Goal: Task Accomplishment & Management: Complete application form

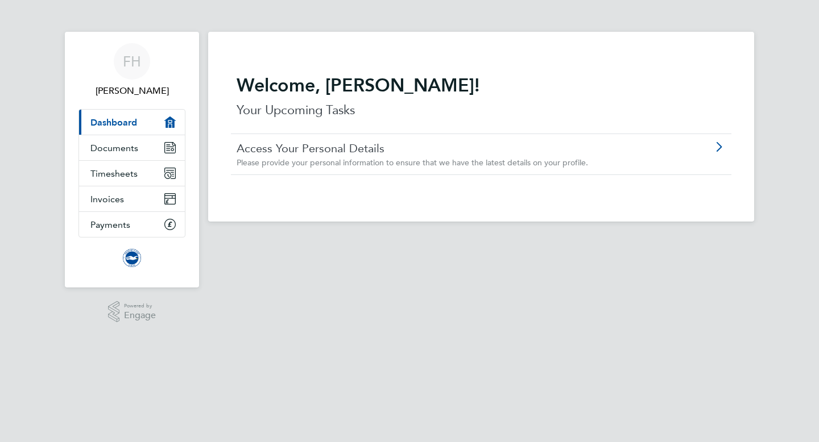
click at [693, 141] on div at bounding box center [696, 146] width 59 height 11
click at [140, 150] on link "Documents" at bounding box center [132, 147] width 106 height 25
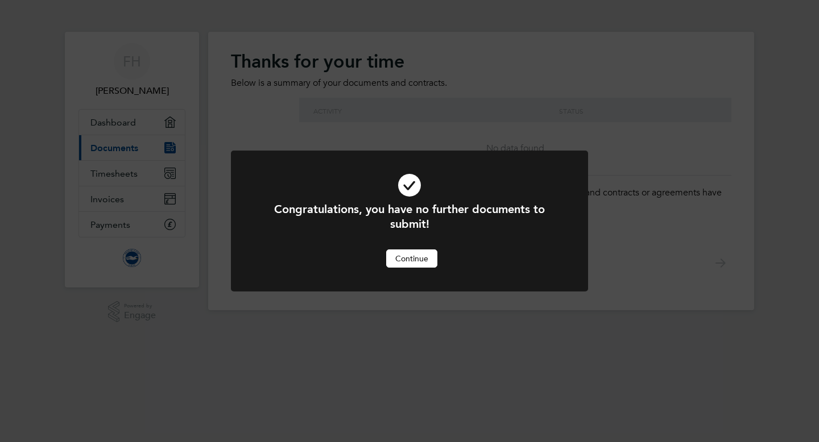
click at [141, 172] on div "Congratulations, you have no further documents to submit! Cancel Continue" at bounding box center [409, 221] width 819 height 442
click at [414, 258] on button "Continue" at bounding box center [411, 259] width 51 height 18
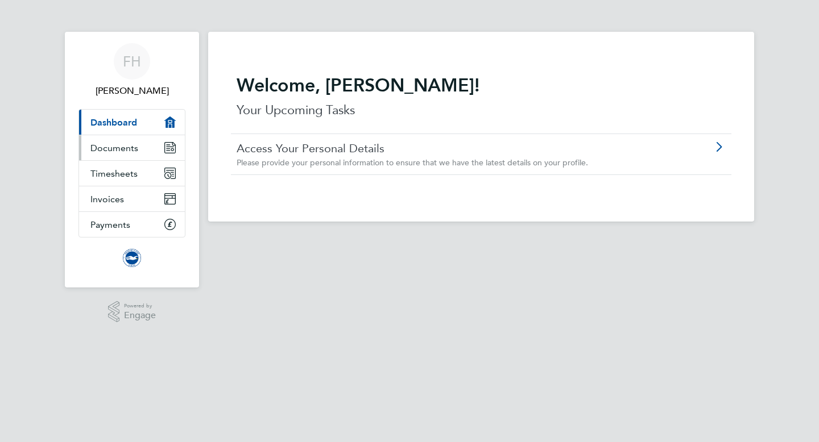
click at [117, 147] on span "Documents" at bounding box center [114, 148] width 48 height 11
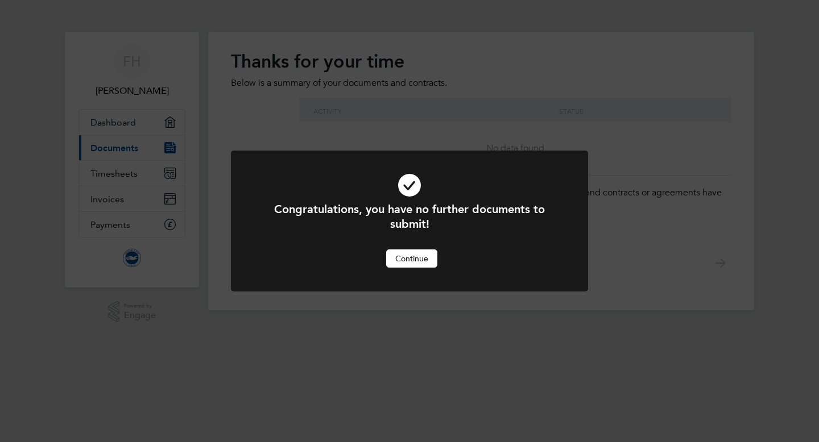
click at [425, 257] on button "Continue" at bounding box center [411, 259] width 51 height 18
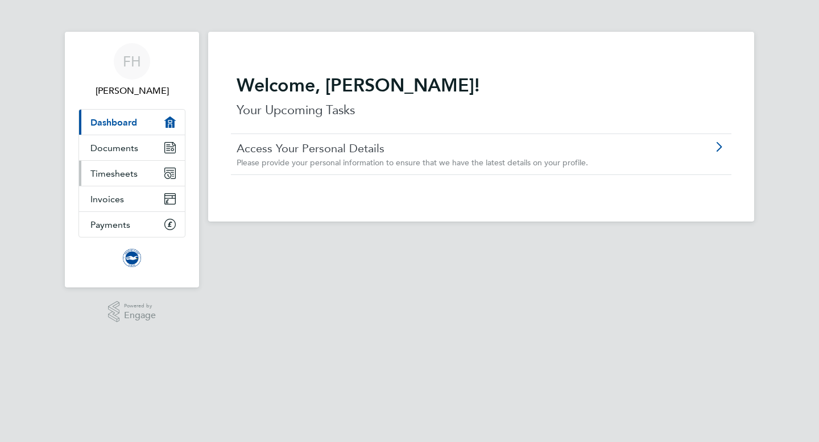
click at [103, 180] on link "Timesheets" at bounding box center [132, 173] width 106 height 25
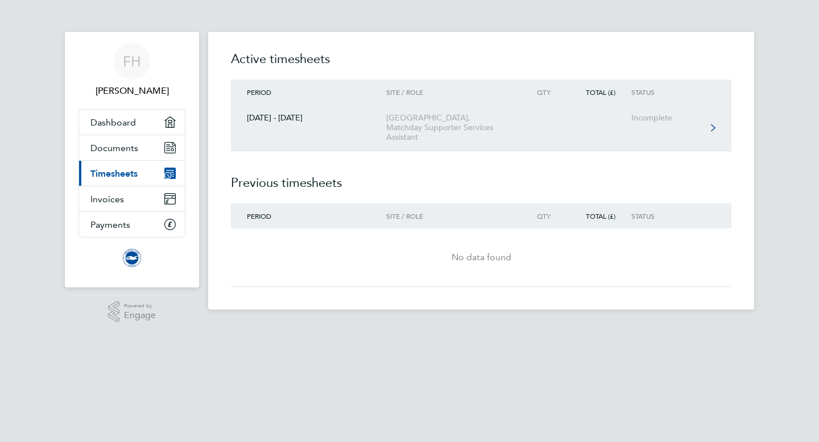
click at [613, 132] on link "01 - 30 Sept 2025 American Express Community Stadium, Matchday Supporter Servic…" at bounding box center [481, 128] width 500 height 47
click at [711, 129] on icon at bounding box center [713, 128] width 5 height 8
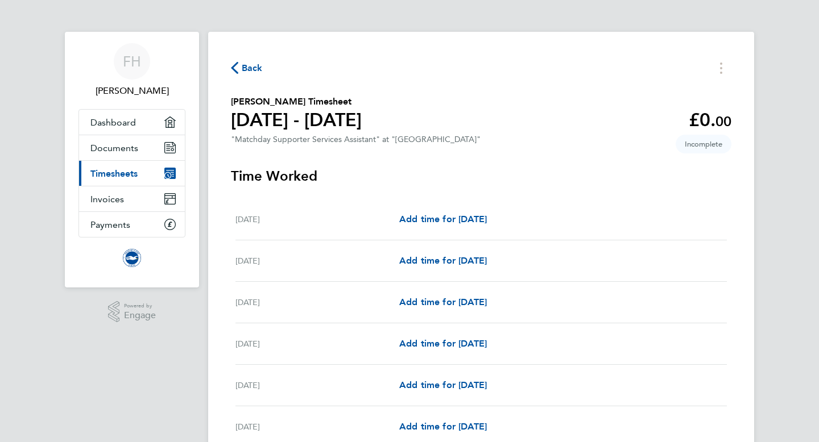
scroll to position [35, 0]
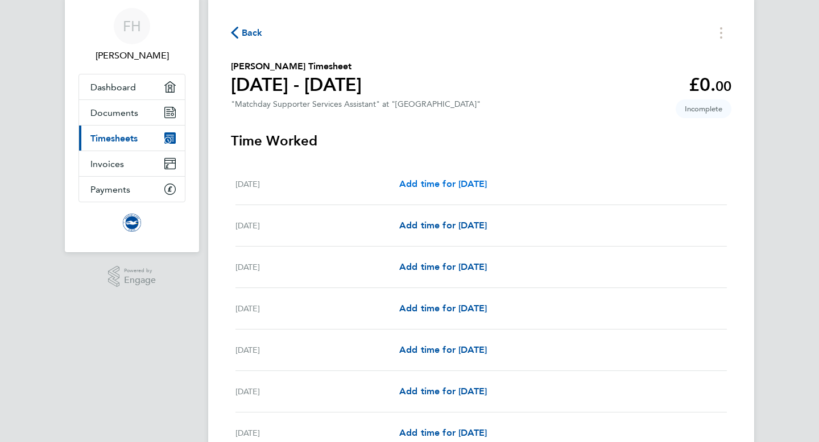
click at [430, 187] on span "Add time for Tue 09 Sep" at bounding box center [443, 183] width 88 height 11
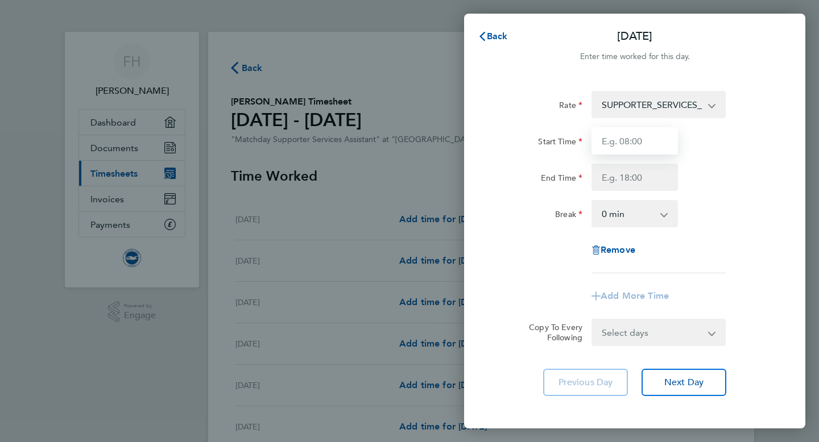
click at [617, 146] on input "Start Time" at bounding box center [634, 140] width 86 height 27
type input "10:00"
click at [616, 184] on input "End Time" at bounding box center [634, 177] width 86 height 27
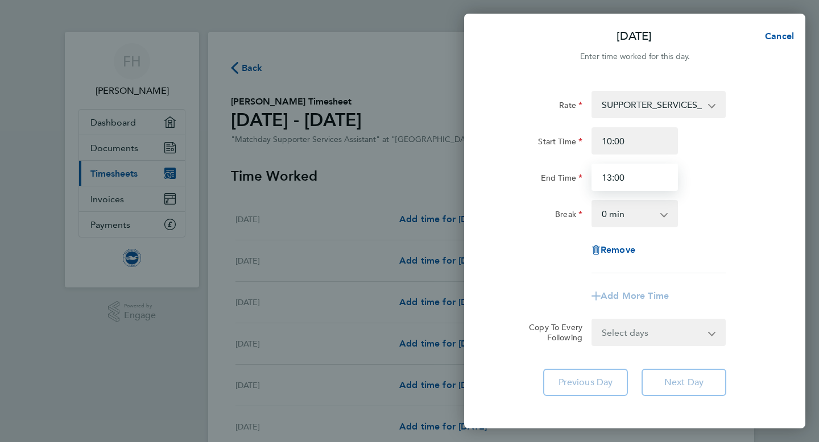
type input "13:00"
click at [661, 209] on select "0 min 15 min 30 min 45 min 60 min 75 min 90 min" at bounding box center [627, 213] width 70 height 25
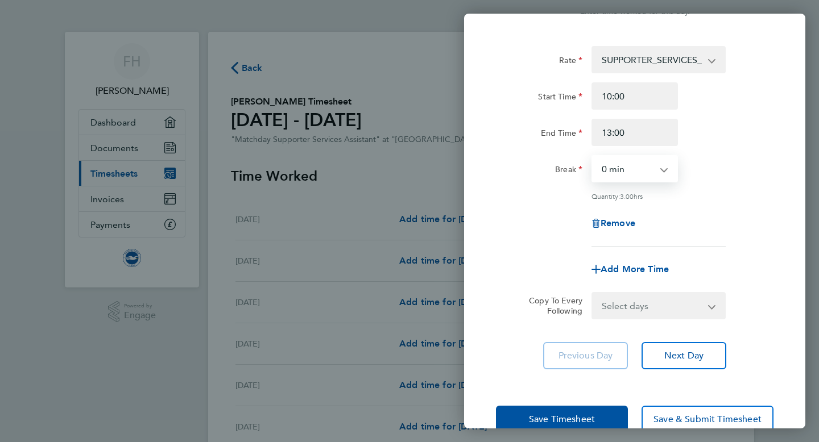
scroll to position [71, 0]
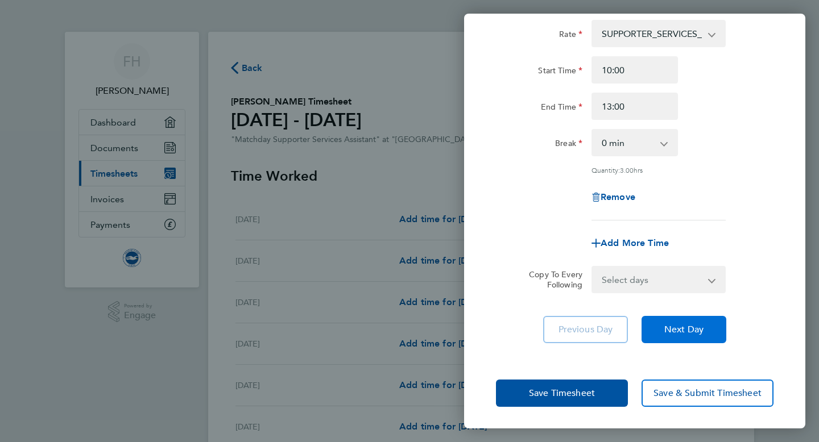
click at [691, 334] on button "Next Day" at bounding box center [683, 329] width 85 height 27
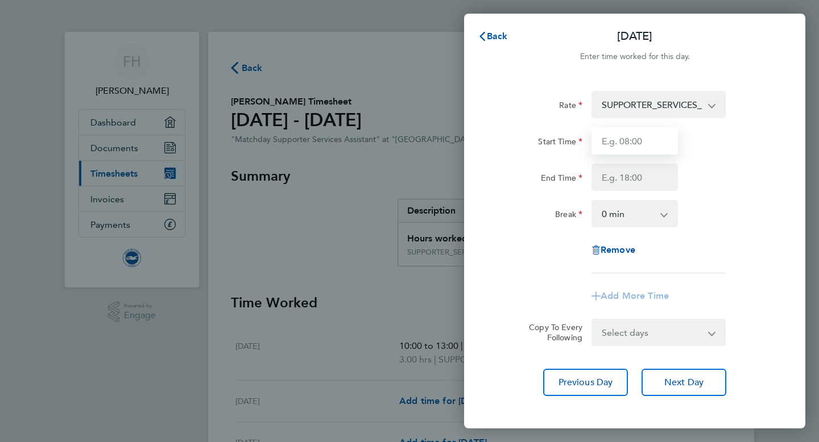
click at [638, 136] on input "Start Time" at bounding box center [634, 140] width 86 height 27
type input "10:00"
click at [638, 168] on input "End Time" at bounding box center [634, 177] width 86 height 27
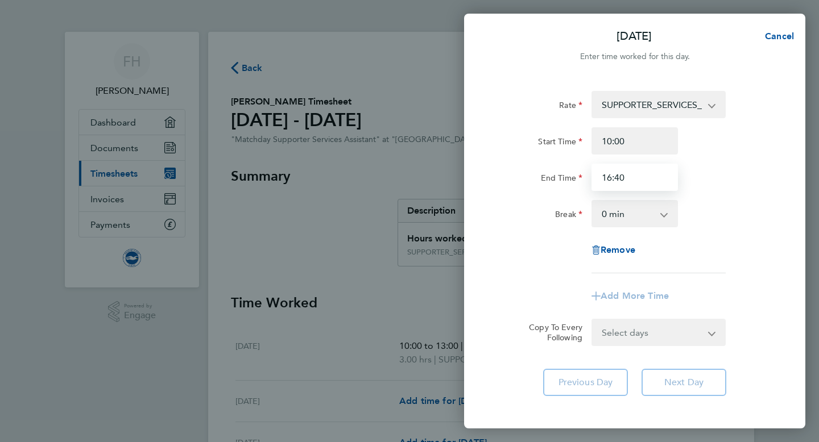
type input "16:40"
click at [664, 215] on app-icon-cross-button at bounding box center [670, 213] width 14 height 25
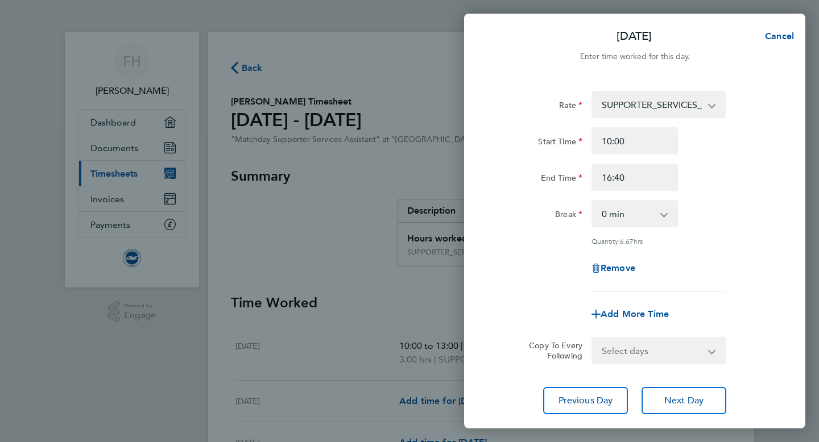
click at [663, 218] on app-icon-cross-button at bounding box center [670, 213] width 14 height 25
click at [666, 216] on app-icon-cross-button at bounding box center [670, 213] width 14 height 25
click at [612, 217] on select "0 min 15 min 30 min 45 min 60 min 75 min 90 min" at bounding box center [627, 213] width 70 height 25
select select "60"
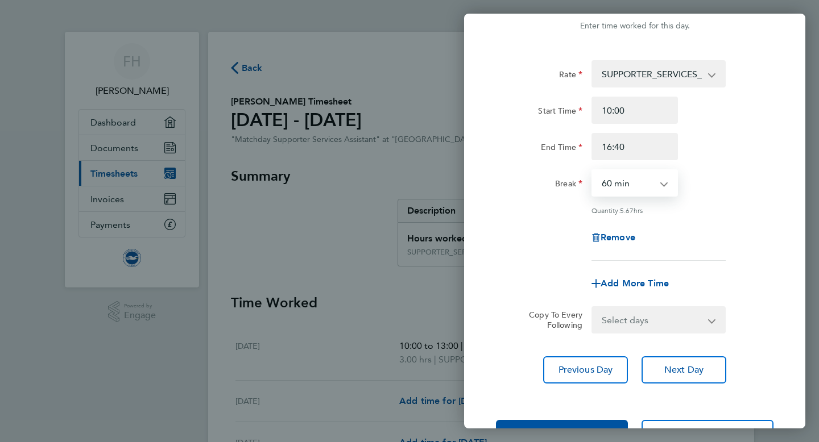
scroll to position [32, 0]
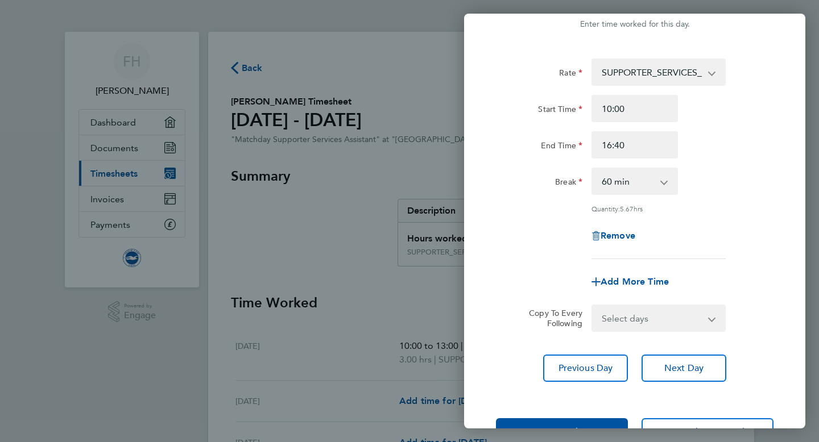
click at [681, 273] on div "Add More Time" at bounding box center [635, 281] width 96 height 27
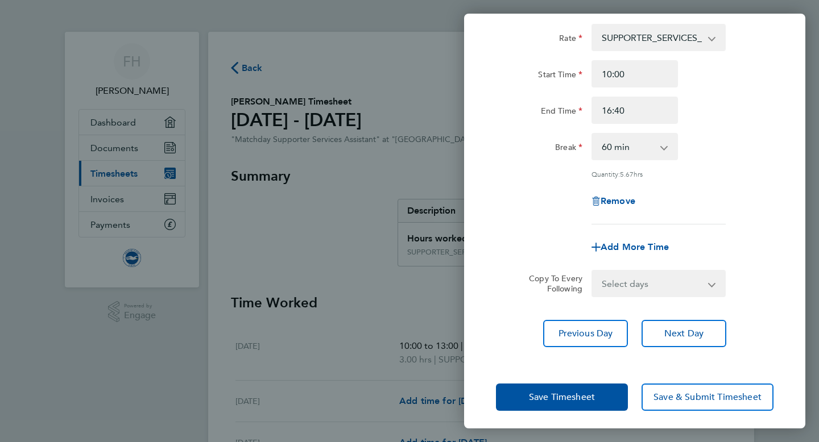
scroll to position [63, 0]
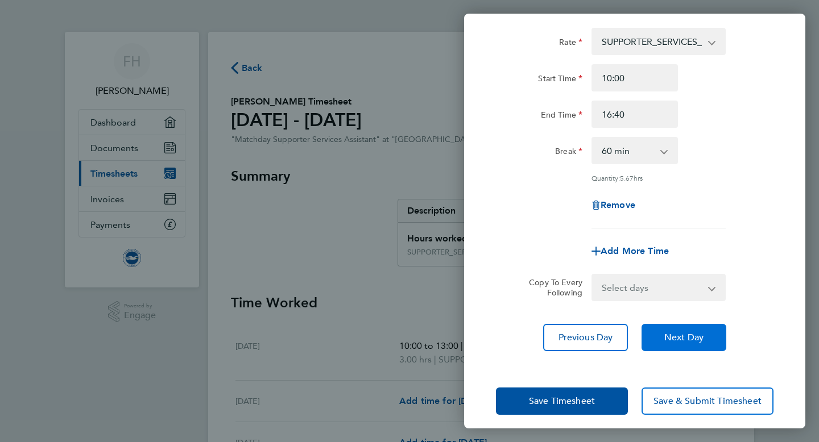
click at [674, 332] on span "Next Day" at bounding box center [683, 337] width 39 height 11
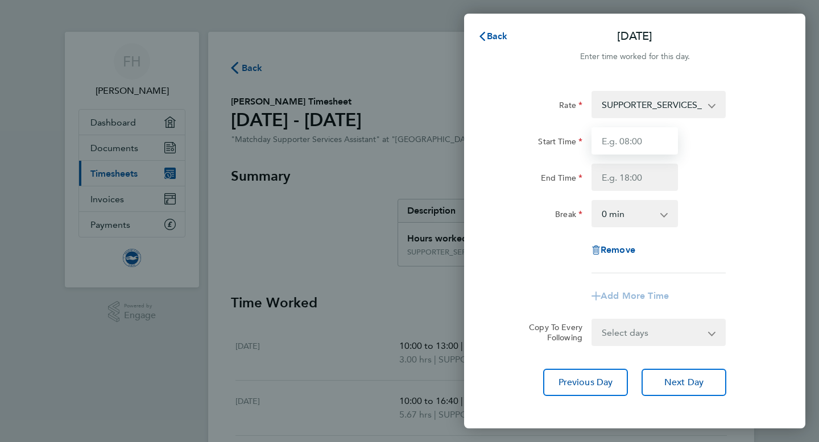
click at [626, 130] on input "Start Time" at bounding box center [634, 140] width 86 height 27
type input "10:00"
click at [625, 181] on input "End Time" at bounding box center [634, 177] width 86 height 27
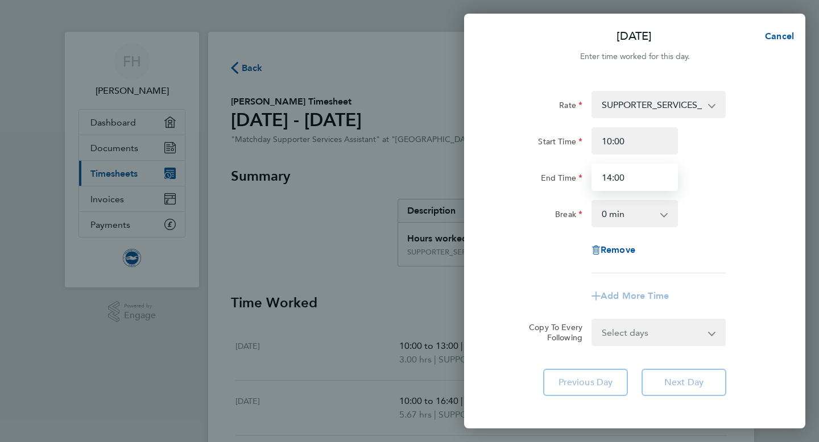
type input "14:00"
click at [693, 248] on div "Rate SUPPORTER_SERVICES_HOURS - 13.50 Start Time 10:00 End Time 14:00 Break 0 m…" at bounding box center [634, 182] width 277 height 182
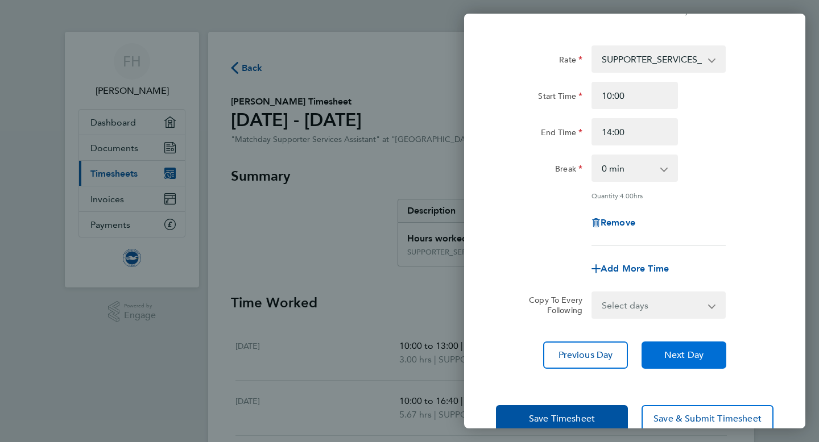
scroll to position [49, 0]
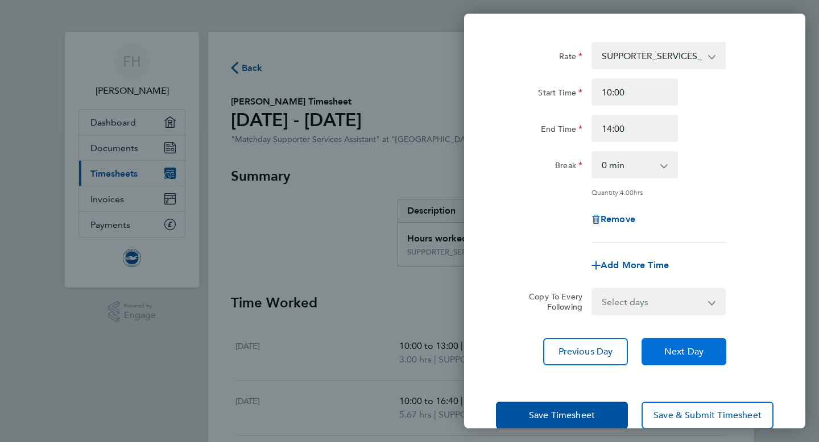
click at [682, 344] on button "Next Day" at bounding box center [683, 351] width 85 height 27
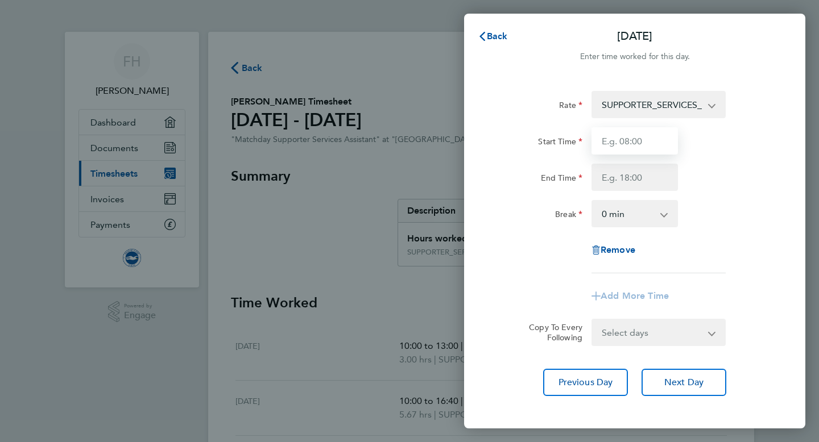
click at [630, 140] on input "Start Time" at bounding box center [634, 140] width 86 height 27
type input "10:00"
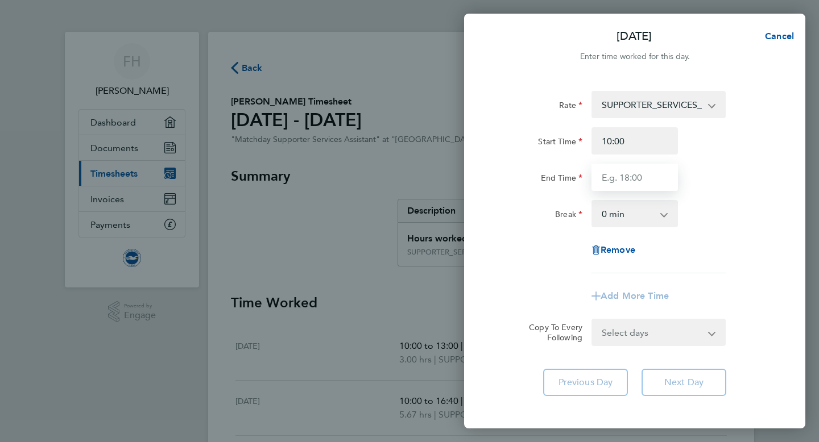
click at [643, 177] on input "End Time" at bounding box center [634, 177] width 86 height 27
type input "16:00"
click at [663, 214] on app-icon-cross-button at bounding box center [670, 213] width 14 height 25
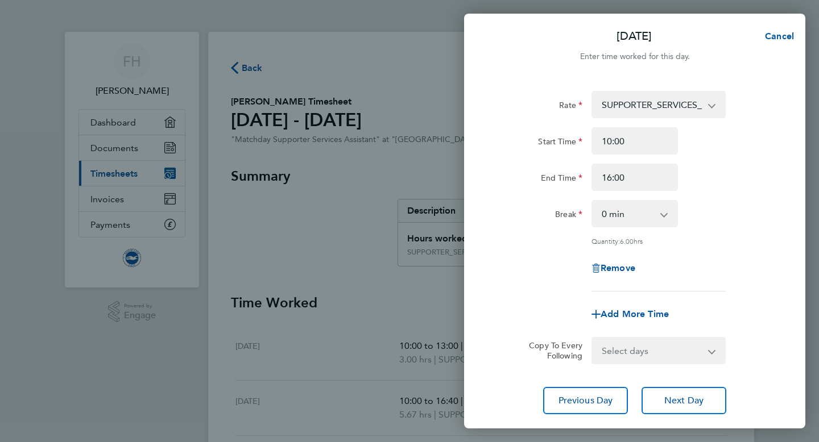
click at [663, 217] on app-icon-cross-button at bounding box center [670, 213] width 14 height 25
click at [628, 215] on select "0 min 15 min 30 min 45 min 60 min 75 min 90 min" at bounding box center [627, 213] width 70 height 25
select select "60"
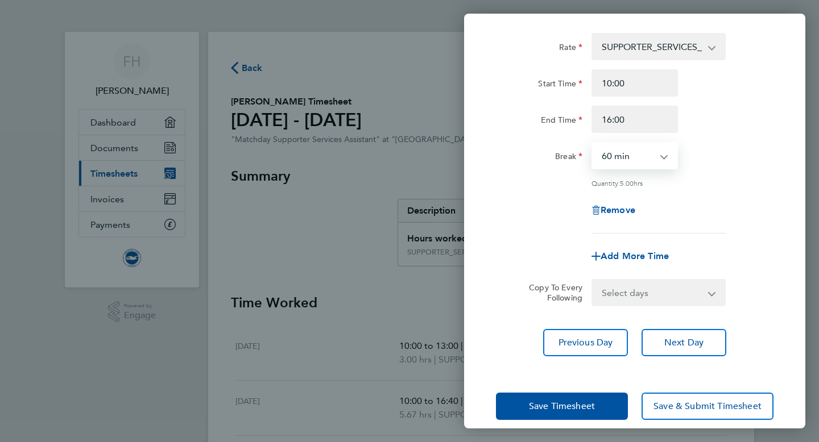
scroll to position [71, 0]
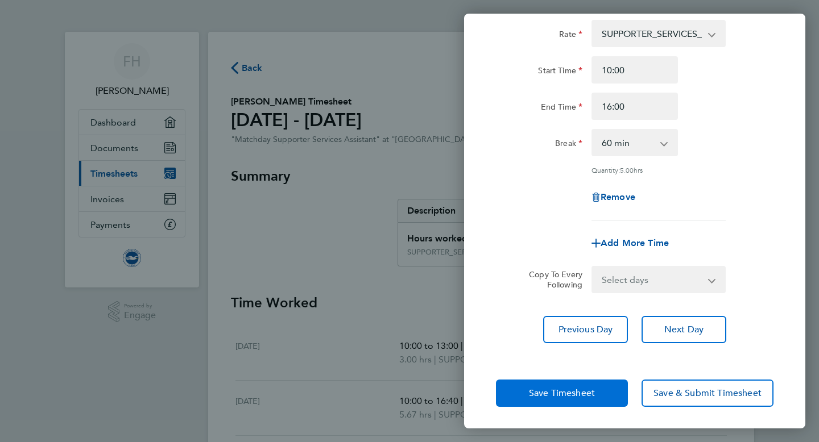
click at [566, 398] on button "Save Timesheet" at bounding box center [562, 393] width 132 height 27
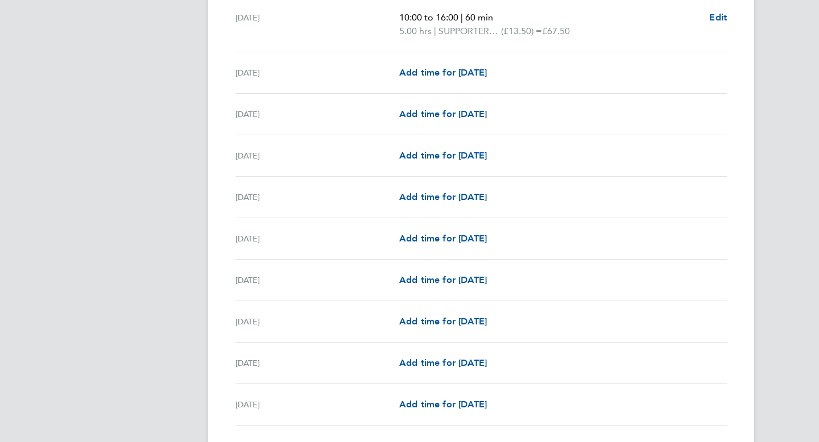
scroll to position [504, 0]
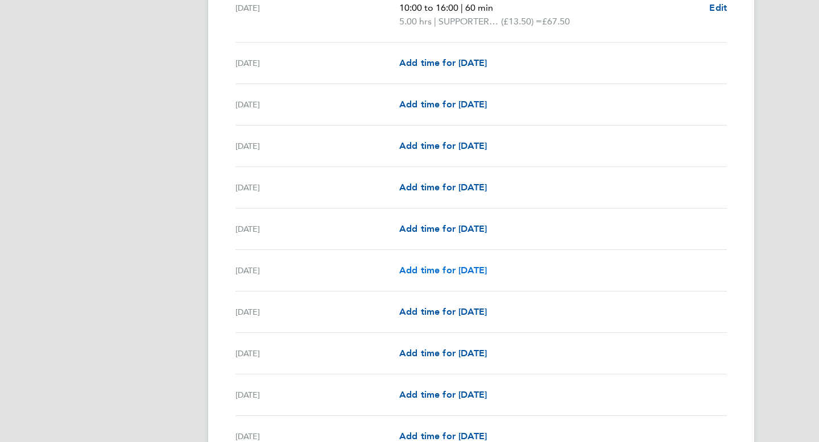
click at [465, 273] on span "Add time for Thu 18 Sep" at bounding box center [443, 270] width 88 height 11
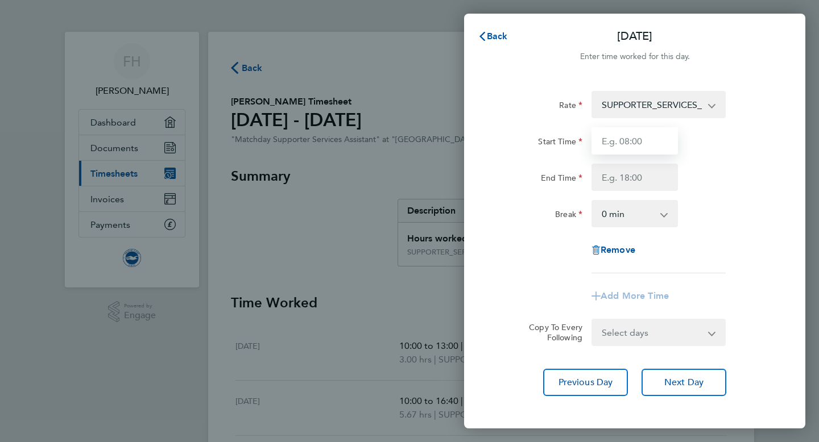
click at [635, 134] on input "Start Time" at bounding box center [634, 140] width 86 height 27
type input "15:00"
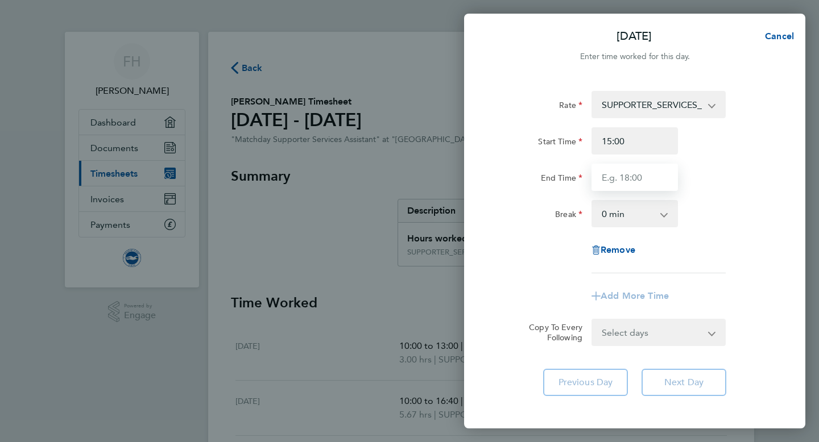
click at [645, 173] on input "End Time" at bounding box center [634, 177] width 86 height 27
type input "17:00"
click at [644, 217] on select "0 min 15 min 30 min 45 min 60 min 75 min 90 min" at bounding box center [627, 213] width 70 height 25
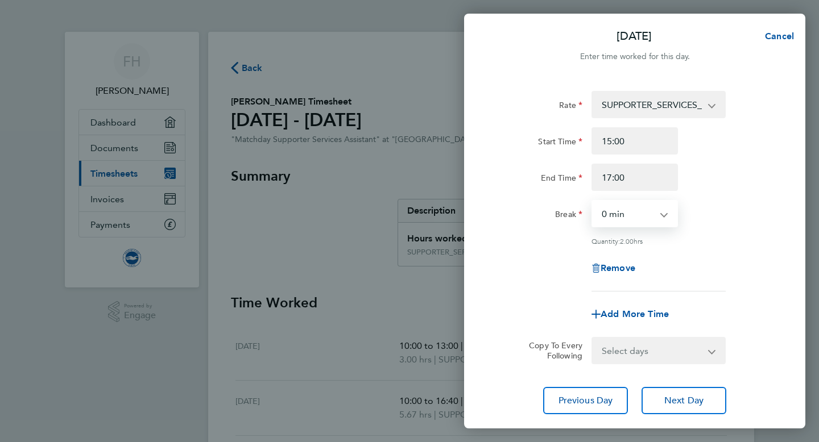
scroll to position [71, 0]
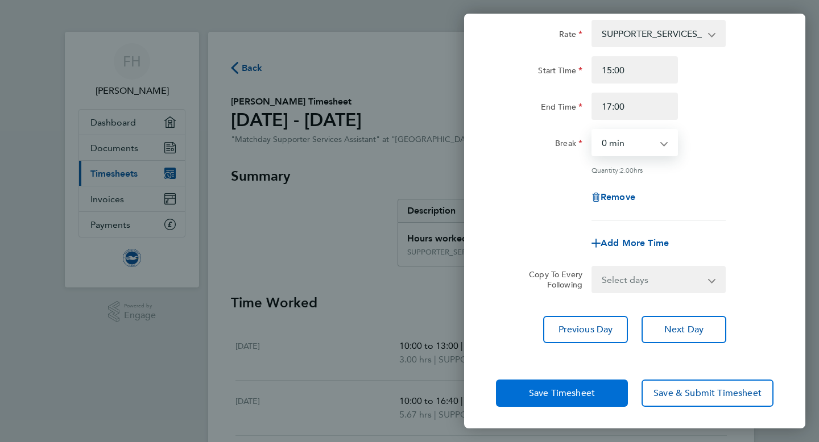
click at [591, 391] on span "Save Timesheet" at bounding box center [562, 393] width 66 height 11
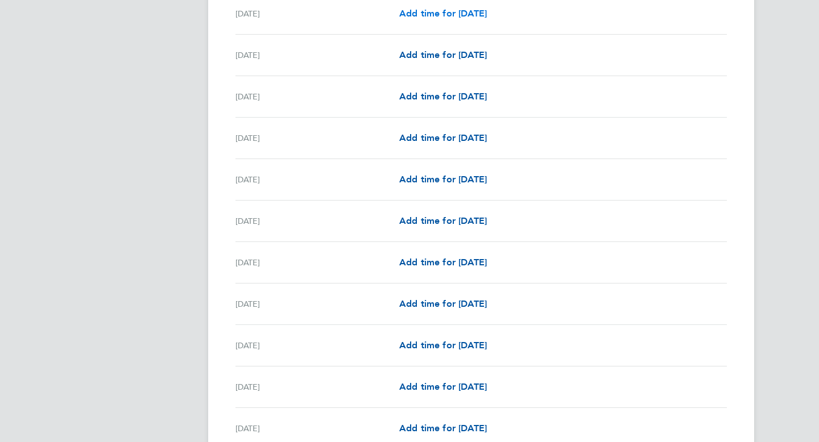
scroll to position [817, 0]
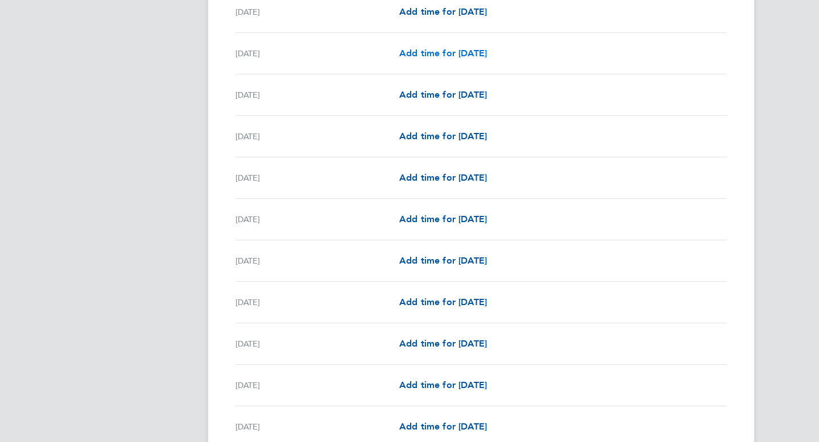
click at [448, 53] on span "Add time for Sat 20 Sep" at bounding box center [443, 53] width 88 height 11
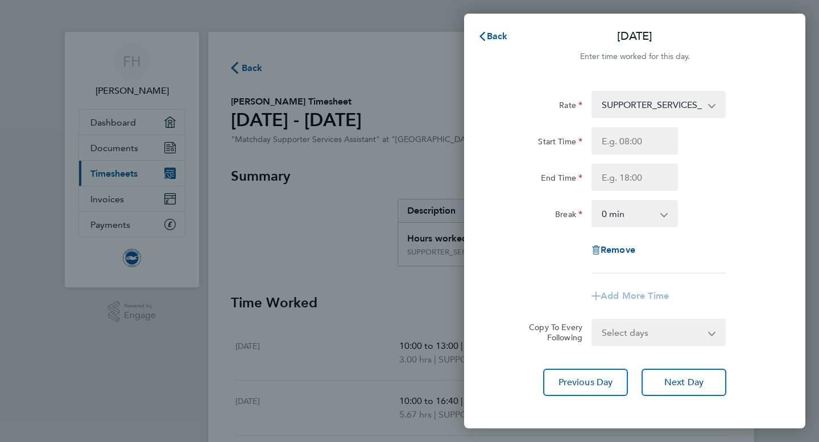
click at [712, 107] on app-icon-cross-button at bounding box center [718, 104] width 14 height 25
click at [663, 107] on select "SUPPORTER_SERVICES_HOURS - 13.50" at bounding box center [651, 104] width 118 height 25
click at [651, 143] on input "Start Time" at bounding box center [634, 140] width 86 height 27
type input "11:00"
click at [638, 182] on input "End Time" at bounding box center [634, 177] width 86 height 27
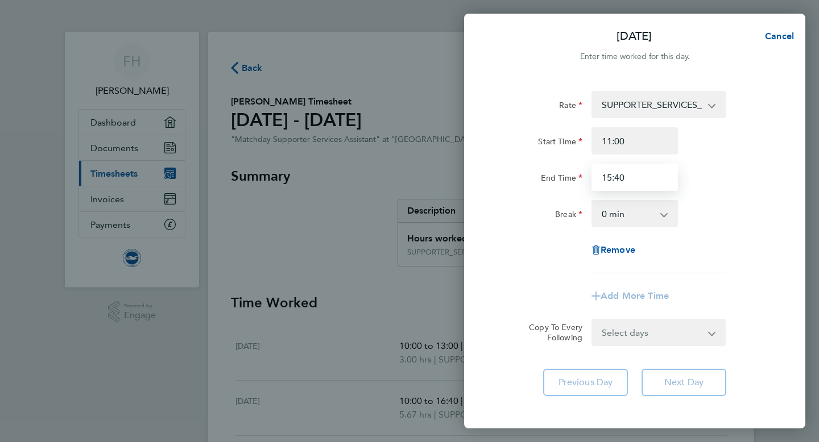
type input "15:40"
click at [745, 191] on div "Rate SUPPORTER_SERVICES_HOURS - 13.50 Start Time 11:00 End Time 15:40 Break 0 m…" at bounding box center [634, 182] width 277 height 182
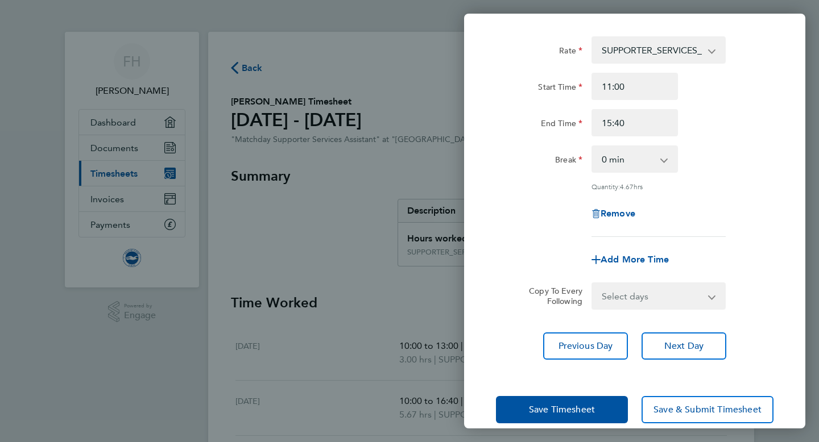
scroll to position [71, 0]
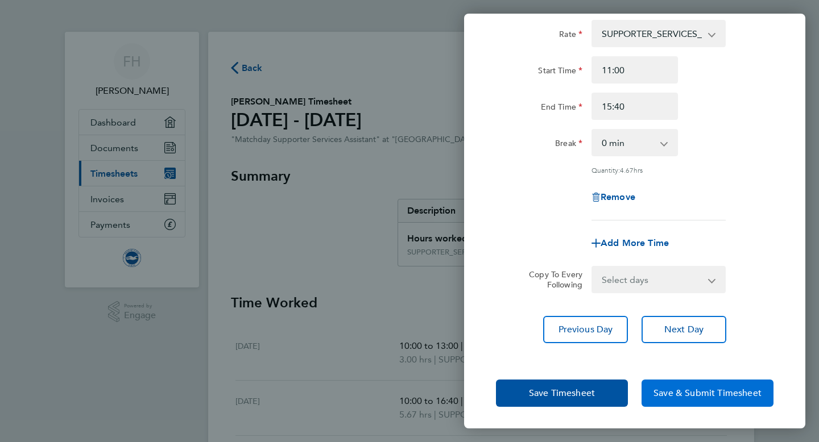
click at [708, 402] on button "Save & Submit Timesheet" at bounding box center [707, 393] width 132 height 27
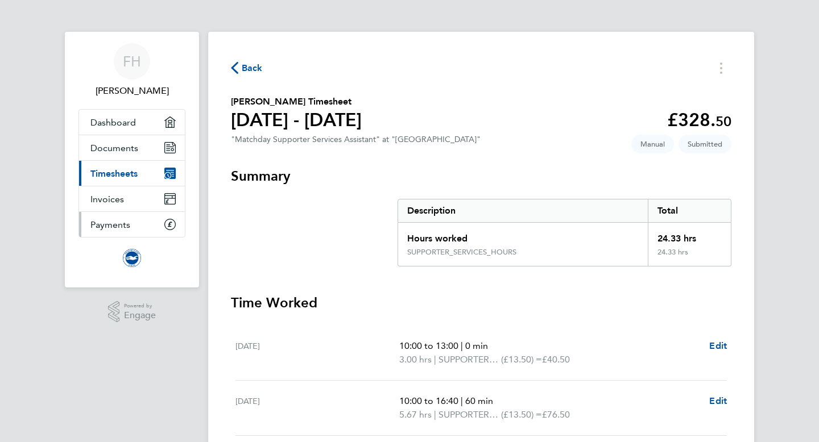
click at [161, 224] on link "Payments" at bounding box center [132, 224] width 106 height 25
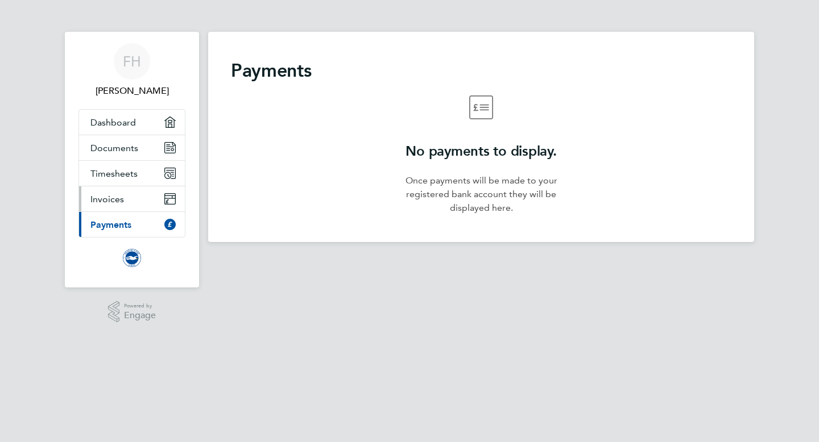
click at [163, 194] on link "Invoices" at bounding box center [132, 198] width 106 height 25
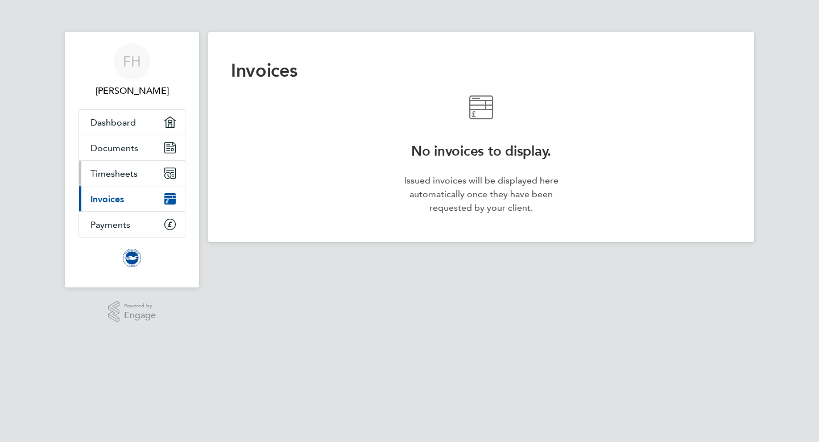
click at [157, 184] on link "Timesheets" at bounding box center [132, 173] width 106 height 25
